Goal: Find specific page/section: Find specific page/section

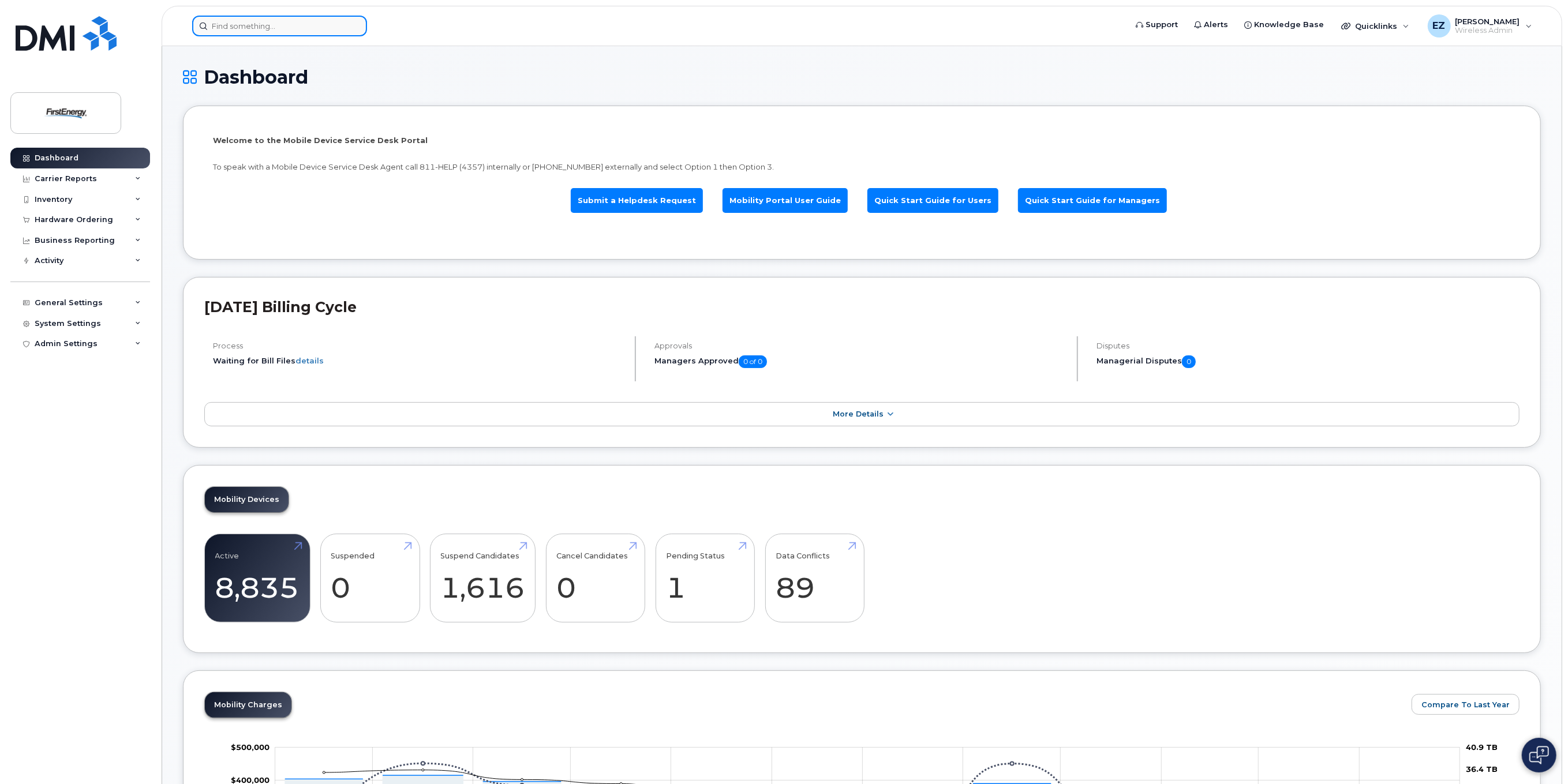
click at [283, 28] on input at bounding box center [279, 26] width 175 height 21
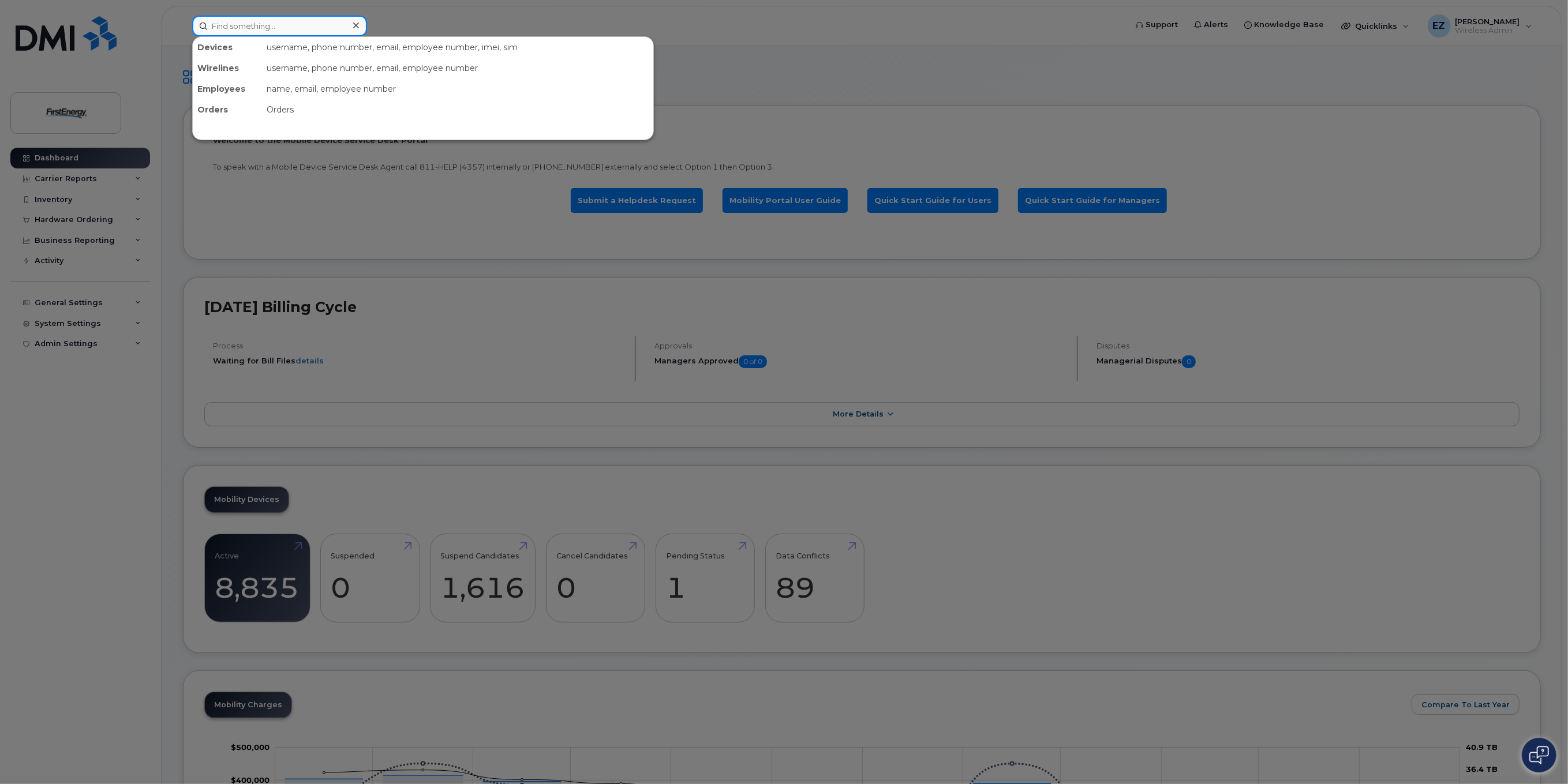
paste input "2403626416"
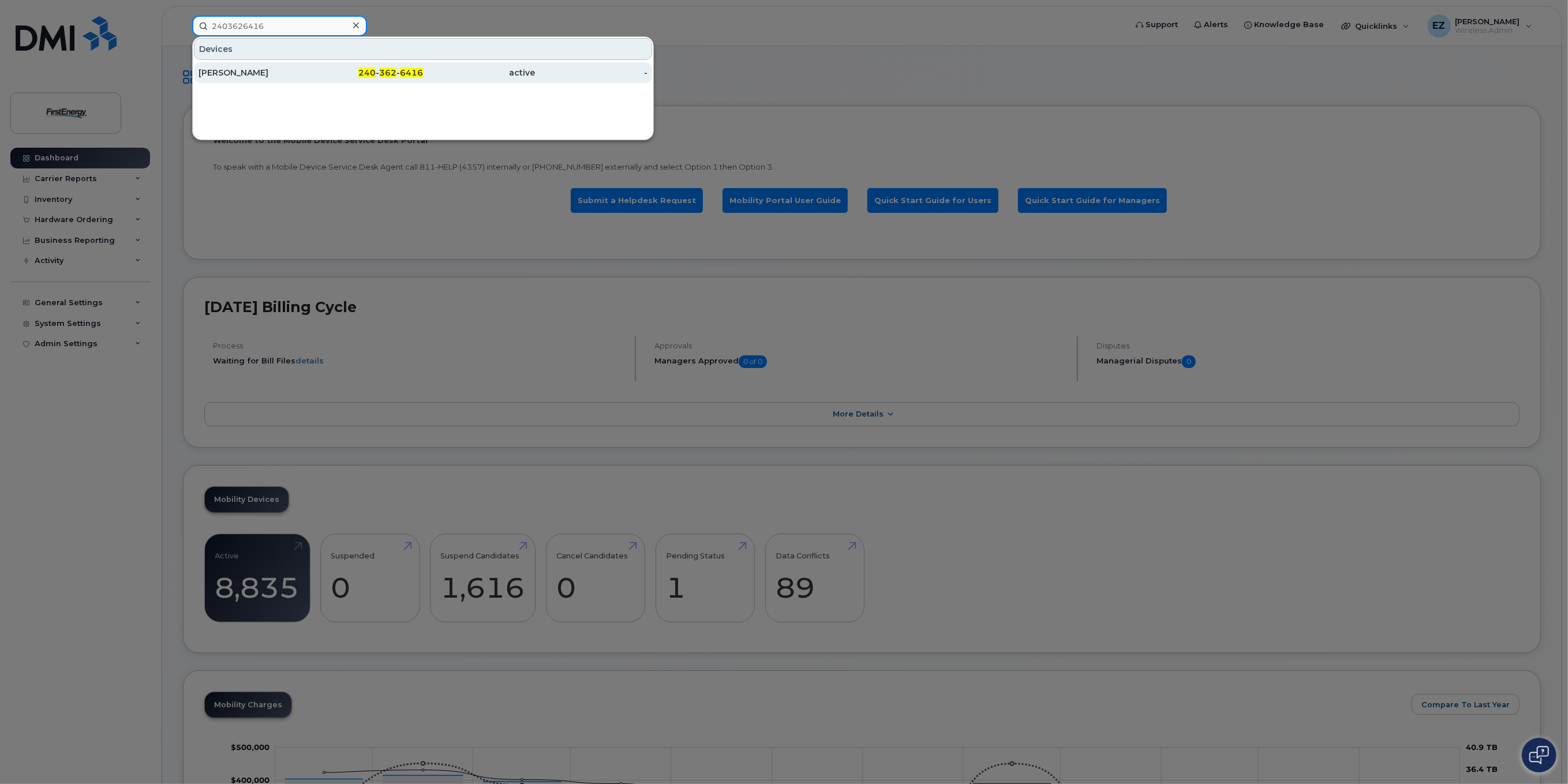
type input "2403626416"
click at [275, 74] on div "[PERSON_NAME]" at bounding box center [254, 72] width 113 height 12
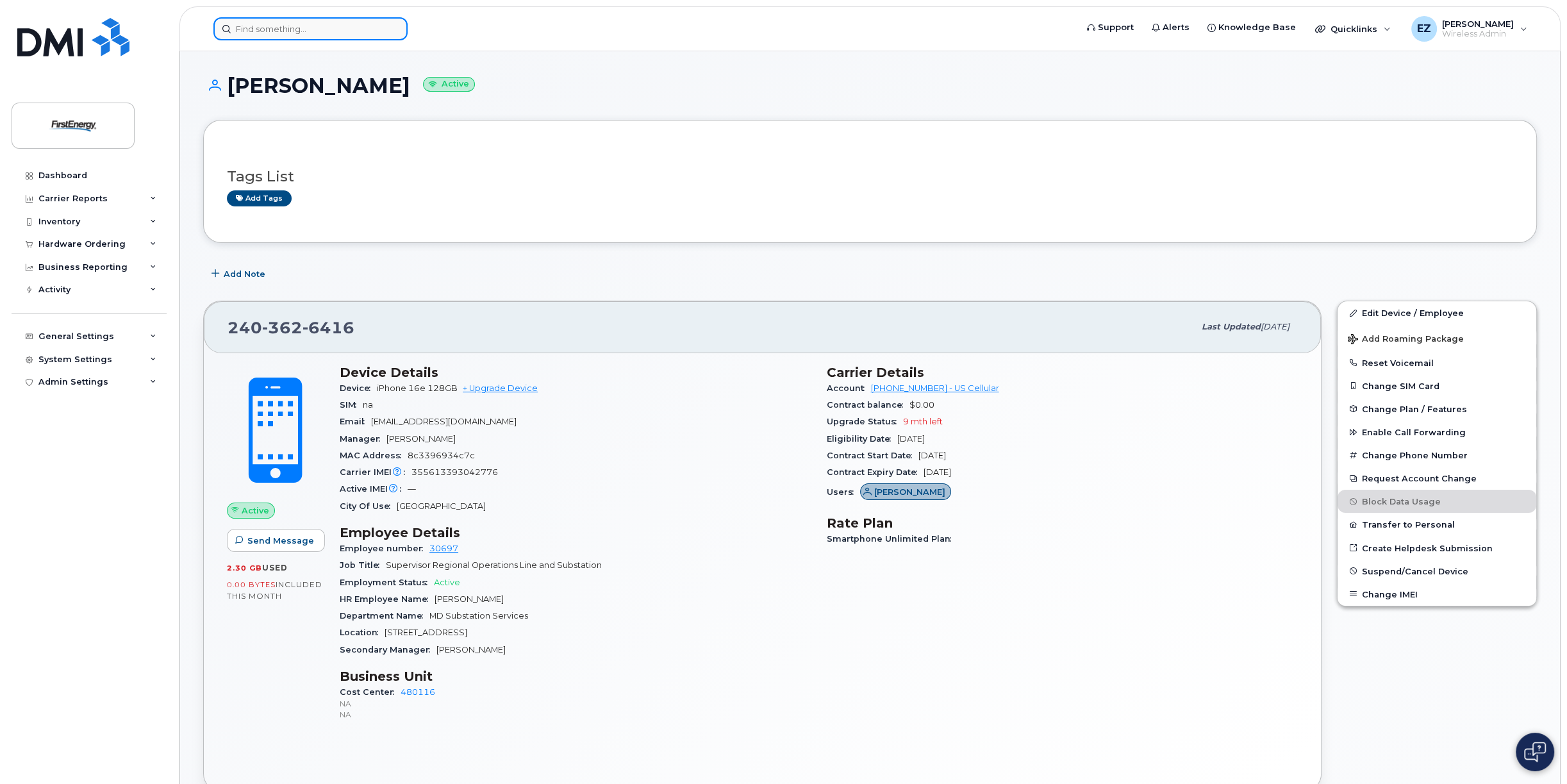
click at [308, 30] on input at bounding box center [310, 29] width 194 height 23
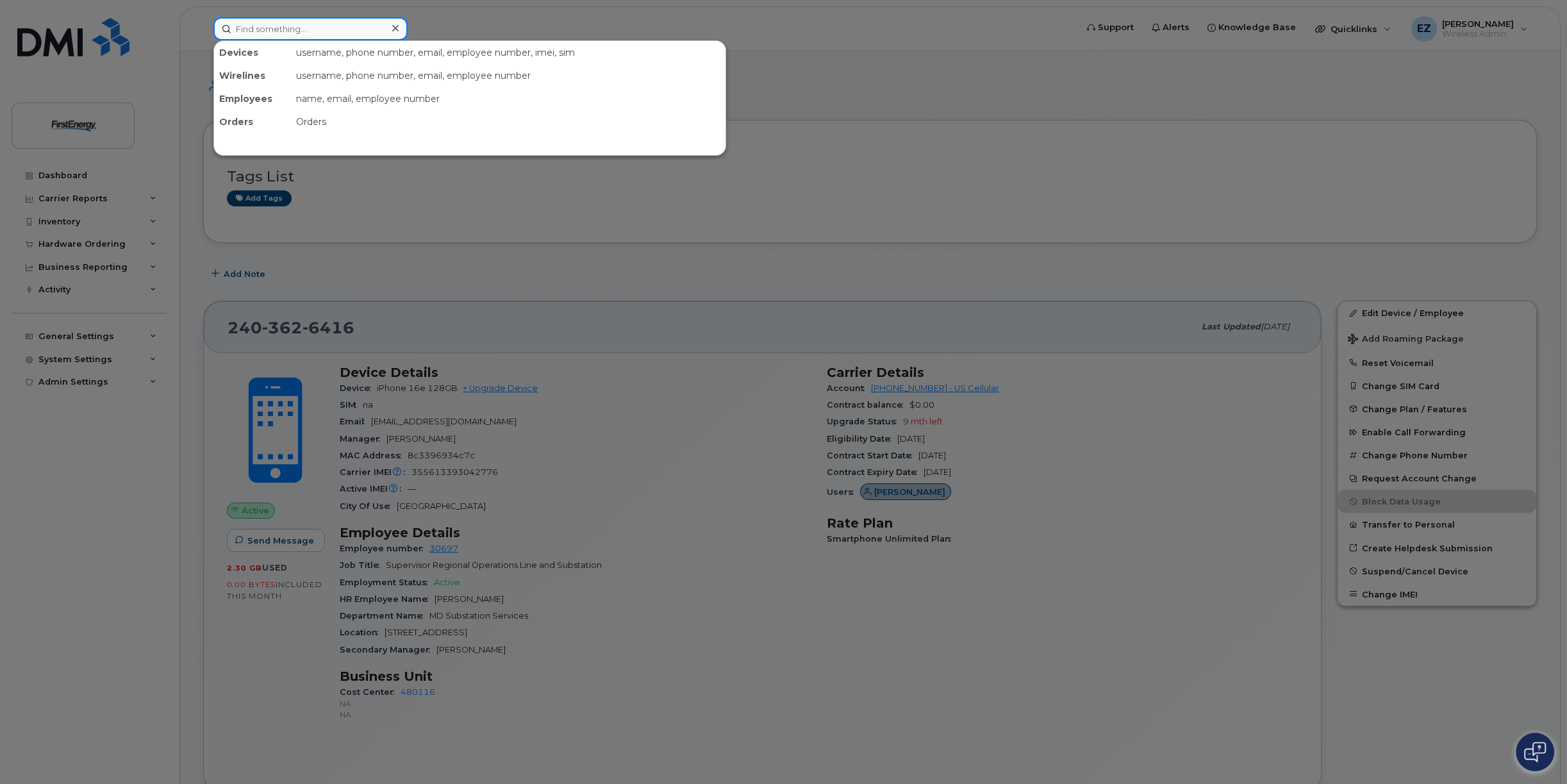
paste input "3012682011"
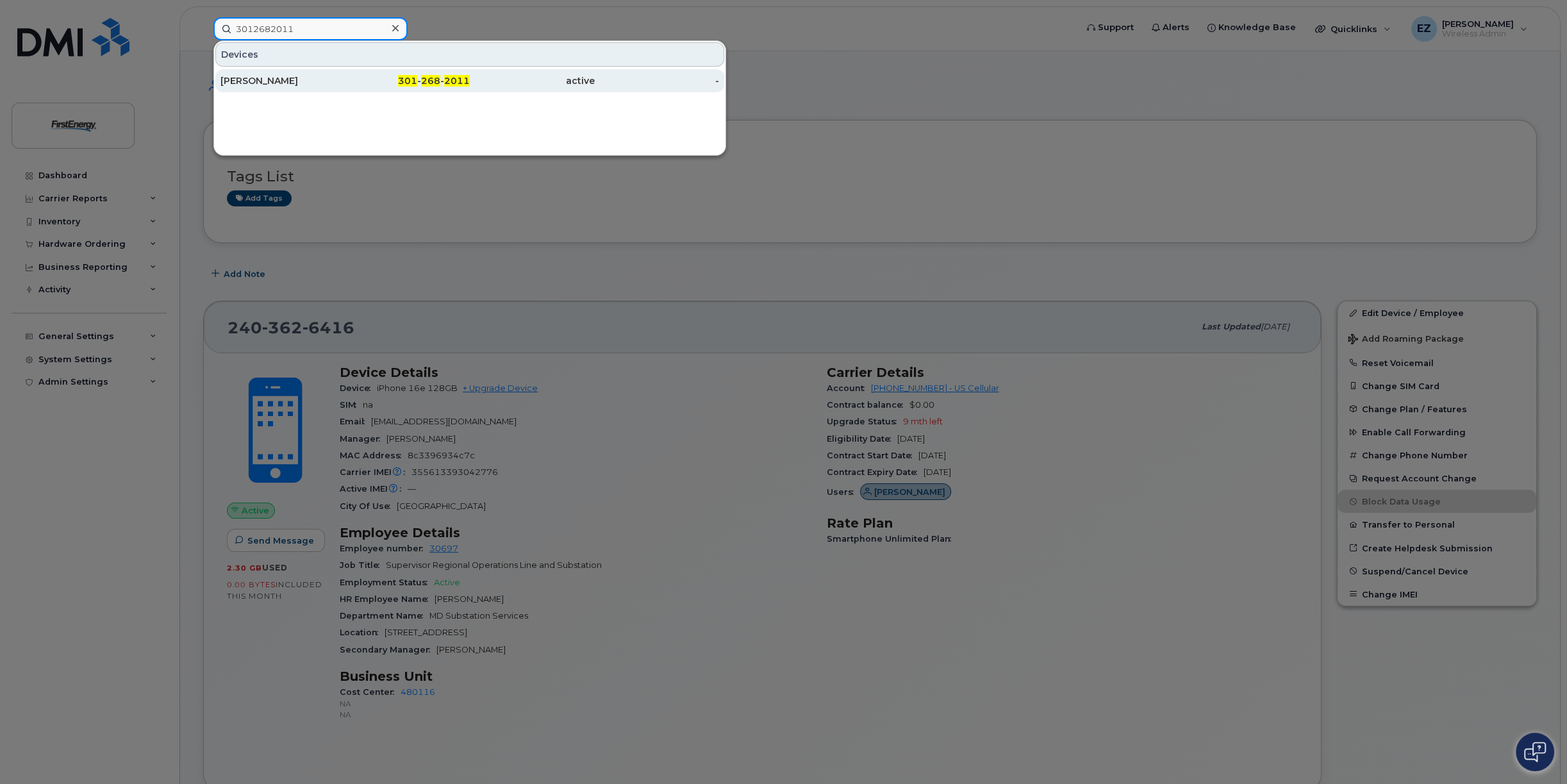
type input "3012682011"
click at [276, 84] on div "[PERSON_NAME]" at bounding box center [283, 80] width 125 height 13
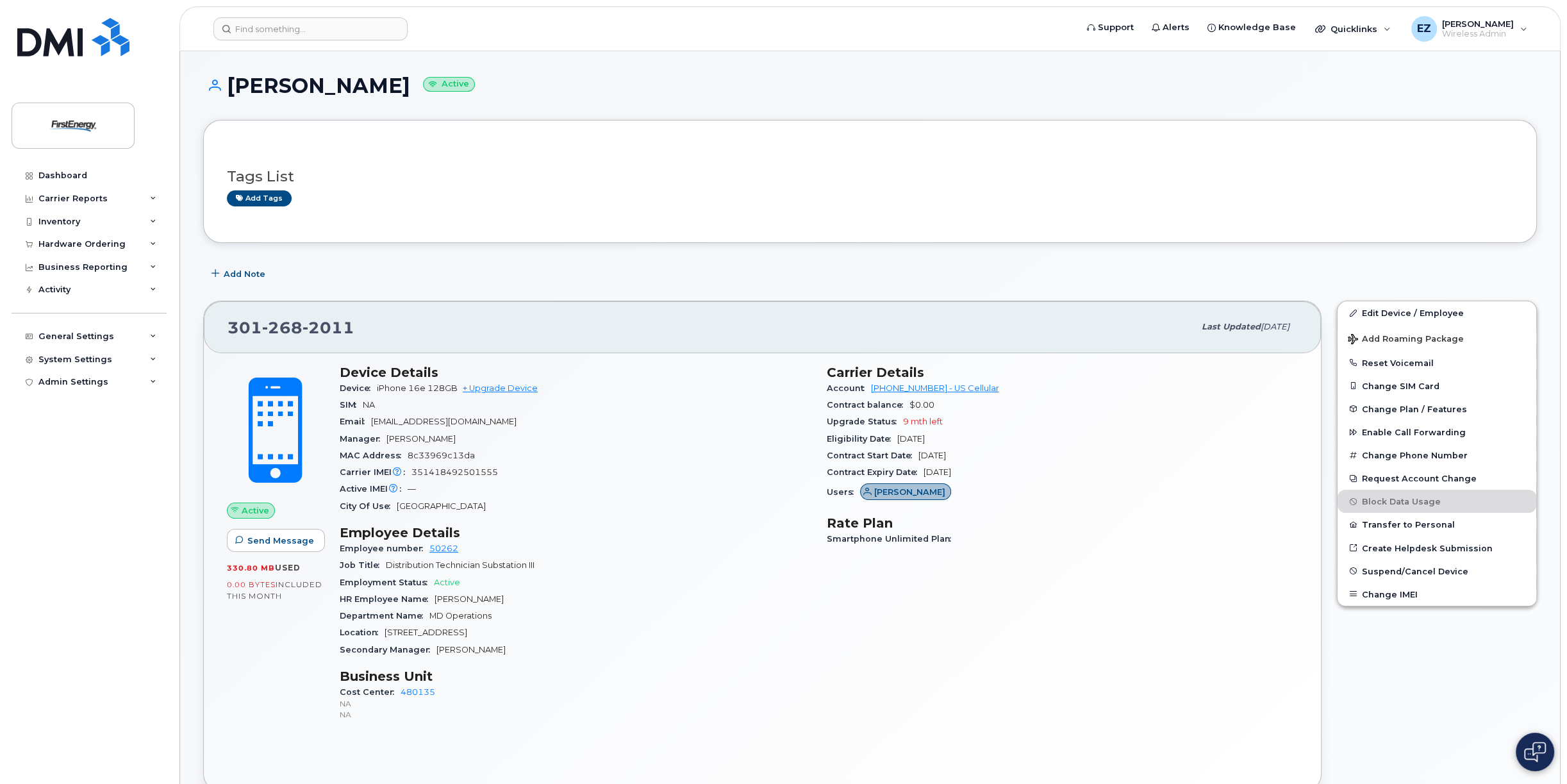
click at [682, 683] on h3 "Business Unit" at bounding box center [575, 676] width 472 height 16
